Goal: Check status: Check status

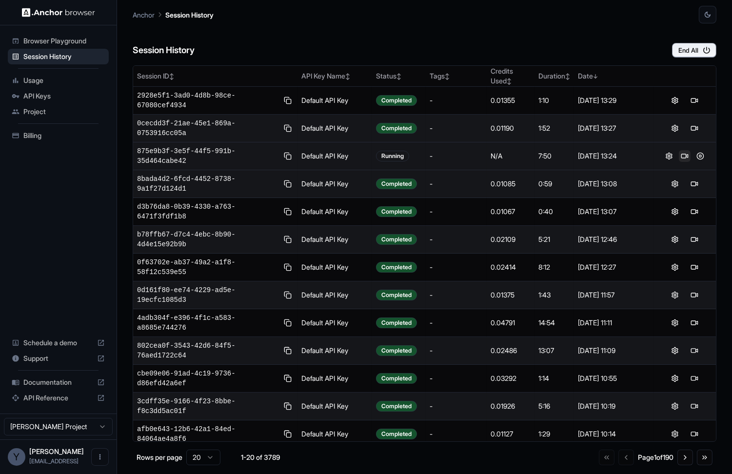
click at [684, 156] on button at bounding box center [685, 156] width 12 height 12
click at [228, 153] on span "875e9b3f-3e5f-44f5-991b-35d464cabe42" at bounding box center [207, 155] width 141 height 19
click at [289, 157] on button at bounding box center [287, 156] width 11 height 12
click at [693, 155] on button at bounding box center [695, 156] width 12 height 12
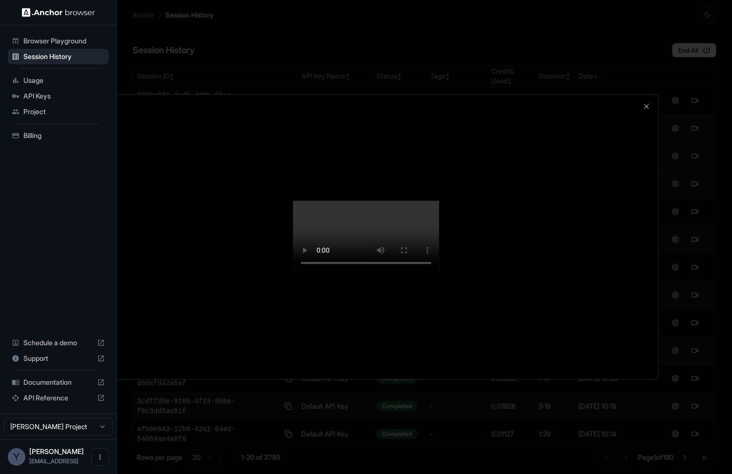
click at [704, 215] on div at bounding box center [366, 237] width 732 height 474
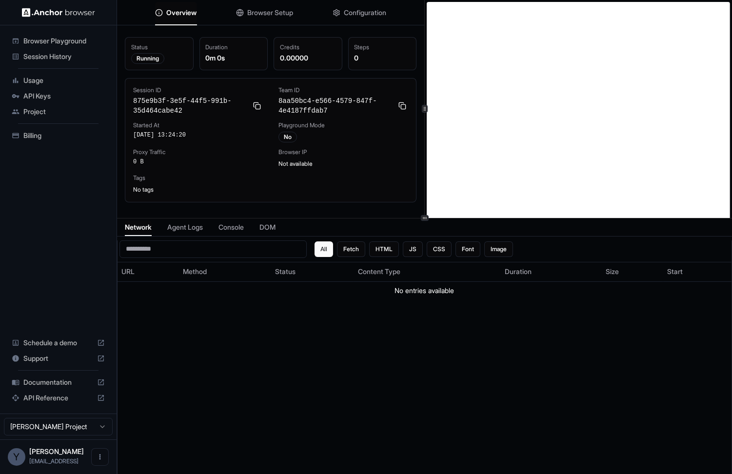
click at [179, 348] on div "All Fetch HTML JS CSS Font Image URL Method Status Content Type Duration Size S…" at bounding box center [424, 367] width 614 height 255
